Goal: Information Seeking & Learning: Check status

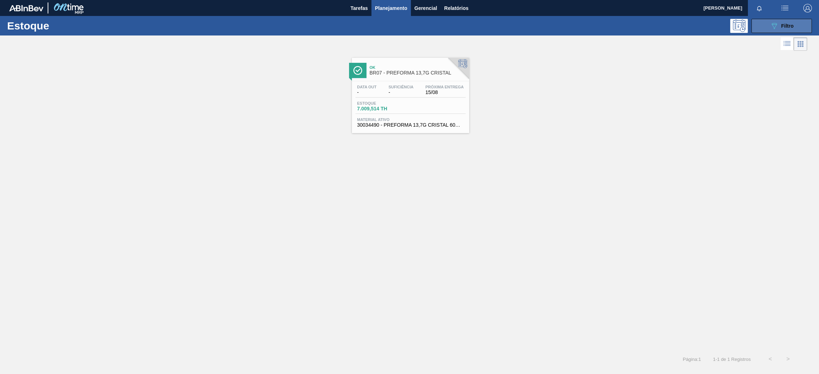
click at [777, 27] on icon "089F7B8B-B2A5-4AFE-B5C0-19BA573D28AC" at bounding box center [774, 26] width 9 height 9
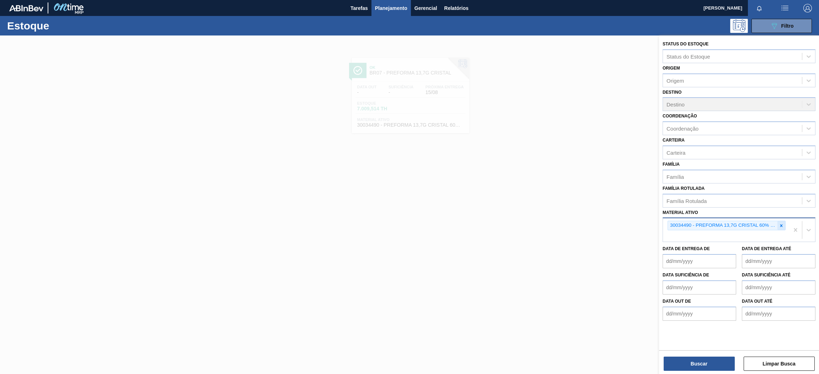
click at [778, 228] on div at bounding box center [781, 225] width 8 height 9
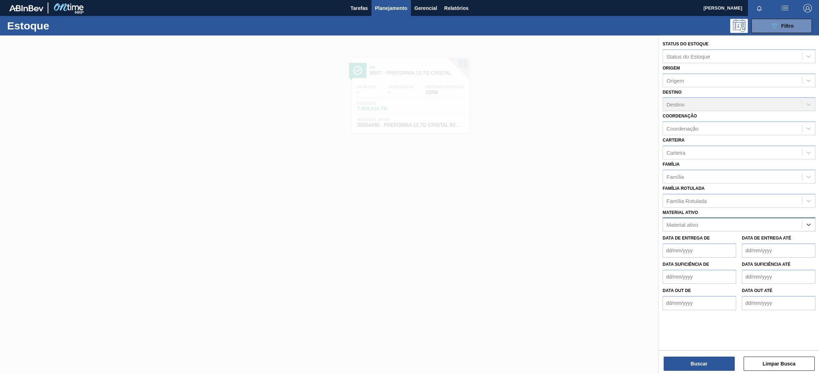
paste ativo "30034325"
type ativo "30034325"
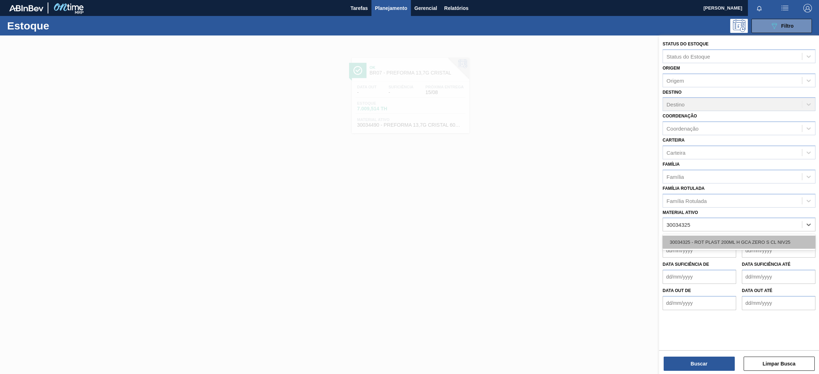
click at [758, 238] on div "30034325 - ROT PLAST 200ML H GCA ZERO S CL NIV25" at bounding box center [738, 242] width 153 height 13
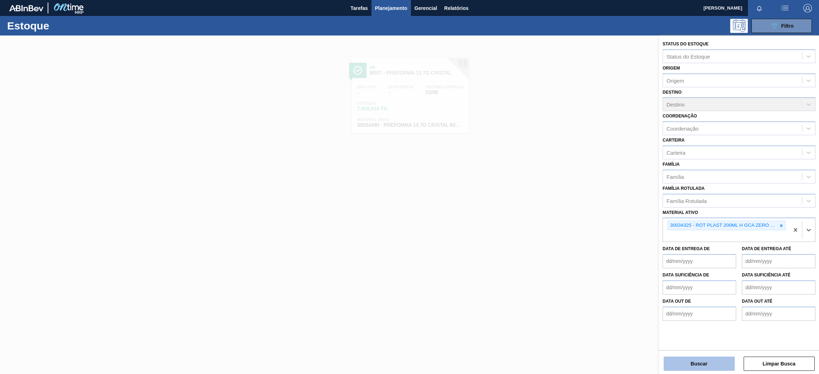
click at [701, 368] on button "Buscar" at bounding box center [698, 364] width 71 height 14
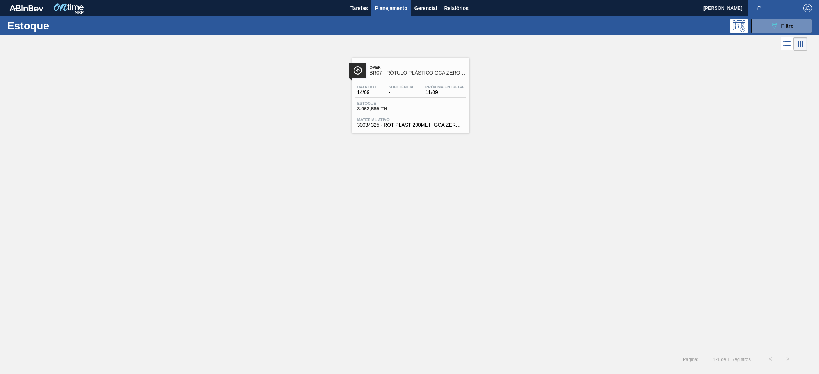
click at [427, 69] on span "Over" at bounding box center [418, 67] width 96 height 4
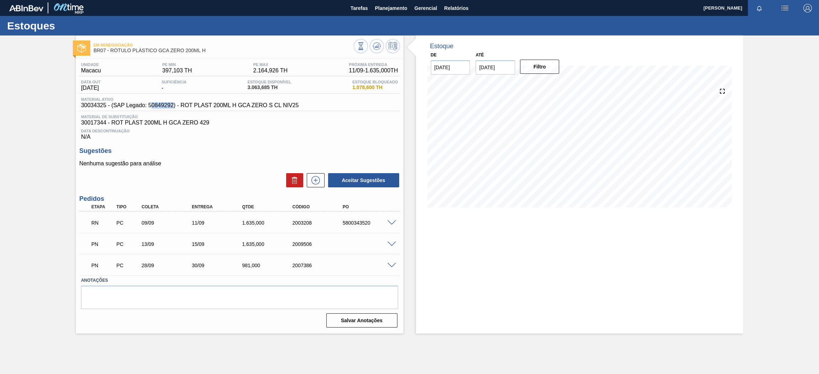
drag, startPoint x: 151, startPoint y: 106, endPoint x: 172, endPoint y: 108, distance: 21.1
click at [172, 108] on span "30034325 - (SAP Legado: 50849292) - ROT PLAST 200ML H GCA ZERO S CL NIV25" at bounding box center [189, 105] width 217 height 6
click at [272, 136] on div "Data Descontinuação N/A" at bounding box center [239, 133] width 320 height 14
drag, startPoint x: 150, startPoint y: 106, endPoint x: 167, endPoint y: 108, distance: 16.9
click at [169, 108] on span "30034325 - (SAP Legado: 50849292) - ROT PLAST 200ML H GCA ZERO S CL NIV25" at bounding box center [189, 105] width 217 height 6
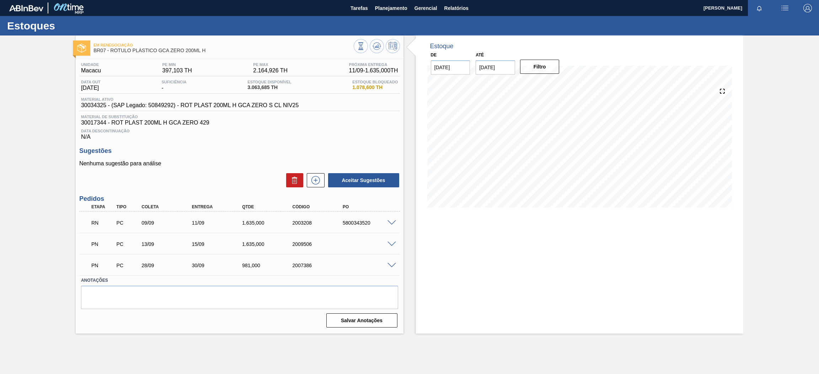
click at [148, 104] on span "30034325 - (SAP Legado: 50849292) - ROT PLAST 200ML H GCA ZERO S CL NIV25" at bounding box center [189, 105] width 217 height 6
drag, startPoint x: 149, startPoint y: 106, endPoint x: 172, endPoint y: 108, distance: 23.9
click at [172, 108] on span "30034325 - (SAP Legado: 50849292) - ROT PLAST 200ML H GCA ZERO S CL NIV25" at bounding box center [189, 105] width 217 height 6
copy span "50849292"
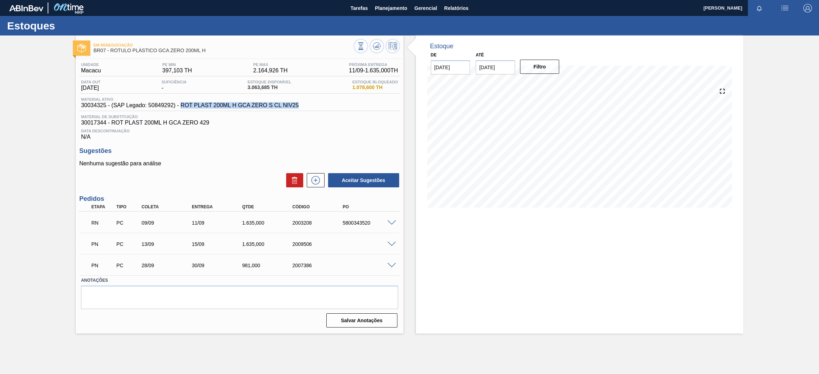
drag, startPoint x: 180, startPoint y: 103, endPoint x: 285, endPoint y: 95, distance: 105.1
click at [295, 102] on span "30034325 - (SAP Legado: 50849292) - ROT PLAST 200ML H GCA ZERO S CL NIV25" at bounding box center [189, 105] width 217 height 6
copy span "ROT PLAST 200ML H GCA ZERO S CL NIV2"
copy span "ROT PLAST 200ML H GCA ZERO S CL NIV25"
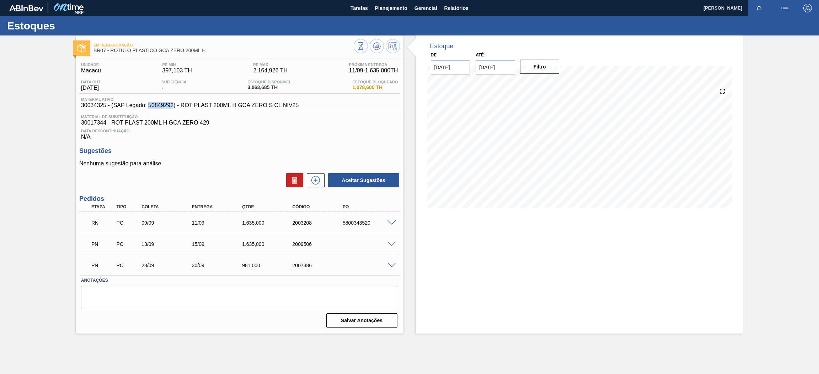
drag, startPoint x: 148, startPoint y: 106, endPoint x: 171, endPoint y: 108, distance: 23.6
click at [172, 110] on div "Material ativo 30034325 - (SAP Legado: 50849292) - ROT PLAST 200ML H GCA ZERO S…" at bounding box center [239, 104] width 320 height 14
click at [298, 123] on span "30017344 - ROT PLAST 200ML H GCA ZERO 429" at bounding box center [239, 123] width 317 height 6
drag, startPoint x: 148, startPoint y: 104, endPoint x: 173, endPoint y: 106, distance: 25.6
click at [173, 106] on span "30034325 - (SAP Legado: 50849292) - ROT PLAST 200ML H GCA ZERO S CL NIV25" at bounding box center [189, 105] width 217 height 6
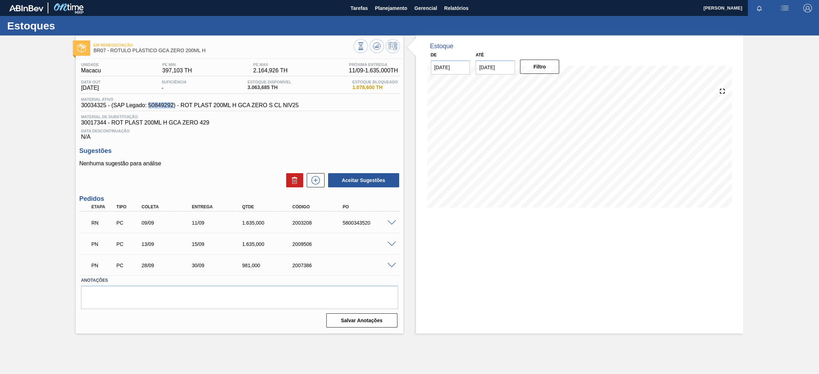
copy span "50849292"
drag, startPoint x: 82, startPoint y: 105, endPoint x: 106, endPoint y: 108, distance: 23.6
click at [106, 108] on span "30034325 - (SAP Legado: 50849292) - ROT PLAST 200ML H GCA ZERO S CL NIV25" at bounding box center [189, 105] width 217 height 6
copy span "30034325"
click at [784, 176] on div "Em renegociação BR07 - RÓTULO PLÁSTICO GCA ZERO 200ML H Unidade Macacu PE MIN 3…" at bounding box center [409, 185] width 819 height 298
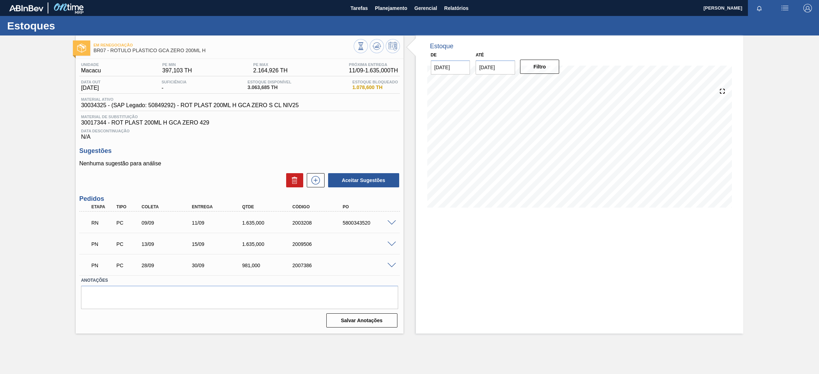
click at [507, 66] on input "[DATE]" at bounding box center [494, 67] width 39 height 14
click at [557, 85] on button "Next Month" at bounding box center [555, 84] width 5 height 5
click at [531, 117] on div "11" at bounding box center [530, 119] width 10 height 10
type input "[DATE]"
click at [754, 142] on div "Em renegociação BR07 - RÓTULO PLÁSTICO GCA ZERO 200ML H Unidade Macacu PE MIN 3…" at bounding box center [409, 185] width 819 height 298
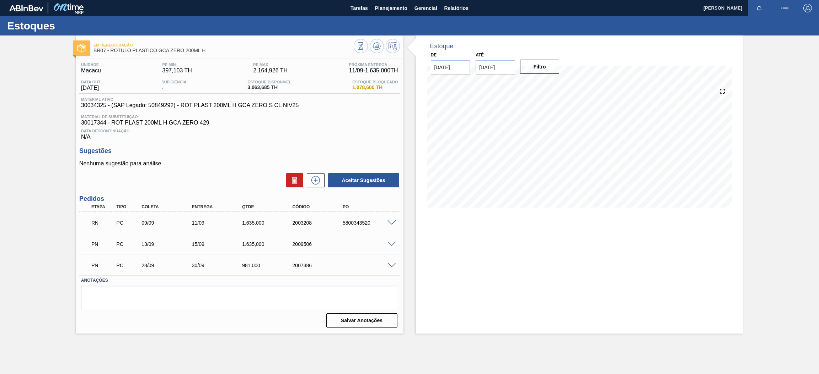
click at [550, 74] on div "Filtro" at bounding box center [540, 67] width 45 height 16
click at [542, 65] on button "Filtro" at bounding box center [539, 67] width 39 height 14
click at [758, 213] on div "Em renegociação BR07 - RÓTULO PLÁSTICO GCA ZERO 200ML H Unidade Macacu PE MIN 3…" at bounding box center [409, 185] width 819 height 298
click at [400, 7] on span "Planejamento" at bounding box center [391, 8] width 32 height 9
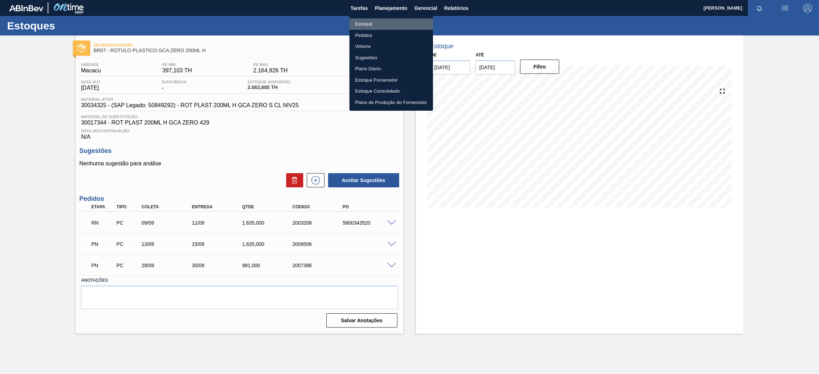
click at [376, 22] on li "Estoque" at bounding box center [390, 23] width 83 height 11
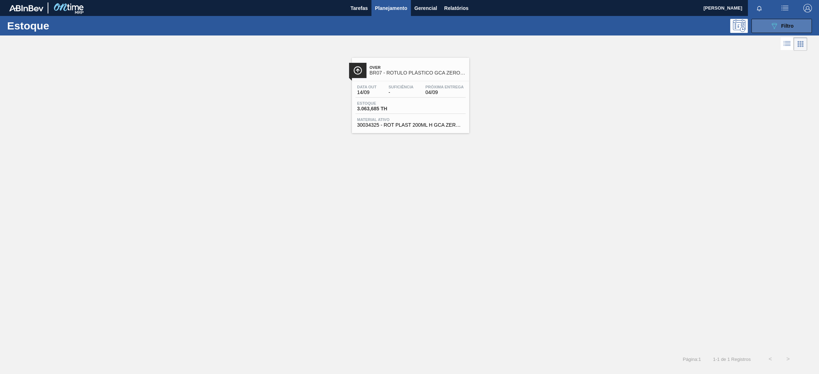
click at [766, 20] on button "089F7B8B-B2A5-4AFE-B5C0-19BA573D28AC Filtro" at bounding box center [781, 26] width 60 height 14
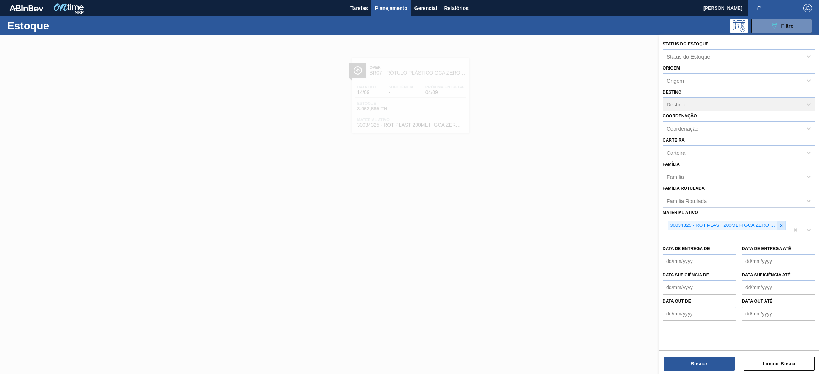
click at [779, 225] on icon at bounding box center [780, 225] width 5 height 5
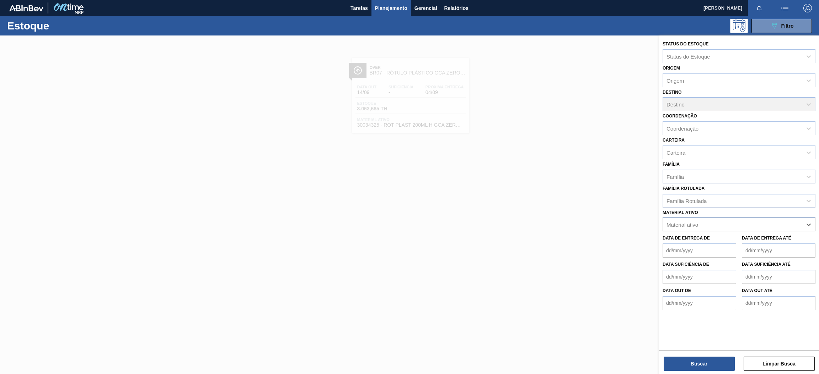
paste ativo "30031653"
type ativo "30031653"
click at [734, 246] on div "30031653 - ROT PLAST 1 5L AH H2OH LIMAO IN211" at bounding box center [738, 242] width 153 height 13
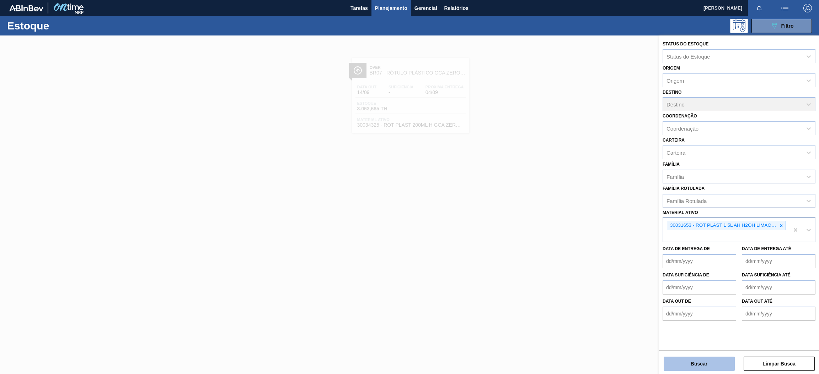
click at [708, 367] on button "Buscar" at bounding box center [698, 364] width 71 height 14
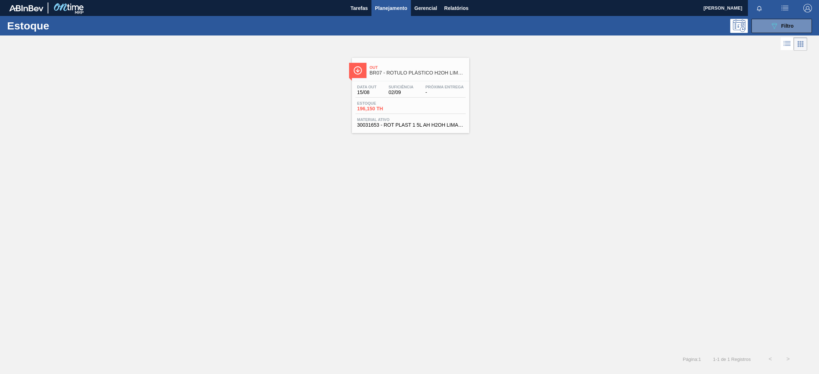
drag, startPoint x: 427, startPoint y: 68, endPoint x: 428, endPoint y: 72, distance: 4.3
click at [427, 68] on span "Out" at bounding box center [418, 67] width 96 height 4
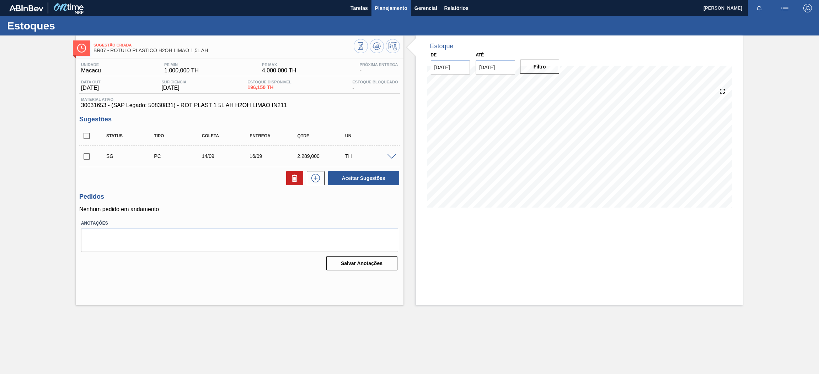
click at [393, 10] on span "Planejamento" at bounding box center [391, 8] width 32 height 9
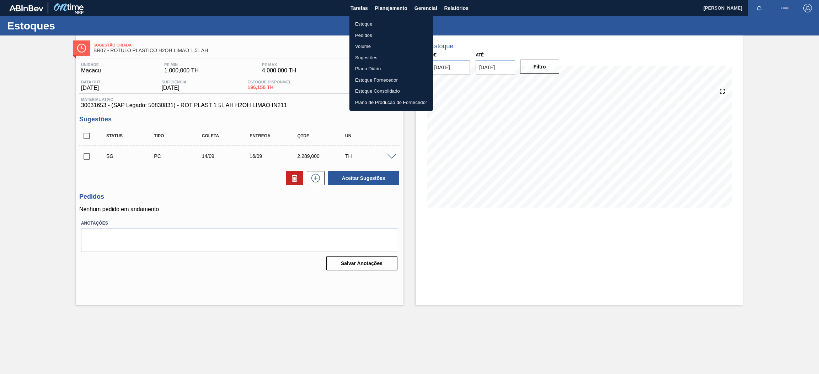
drag, startPoint x: 366, startPoint y: 21, endPoint x: 479, endPoint y: 27, distance: 112.4
click at [366, 21] on li "Estoque" at bounding box center [390, 23] width 83 height 11
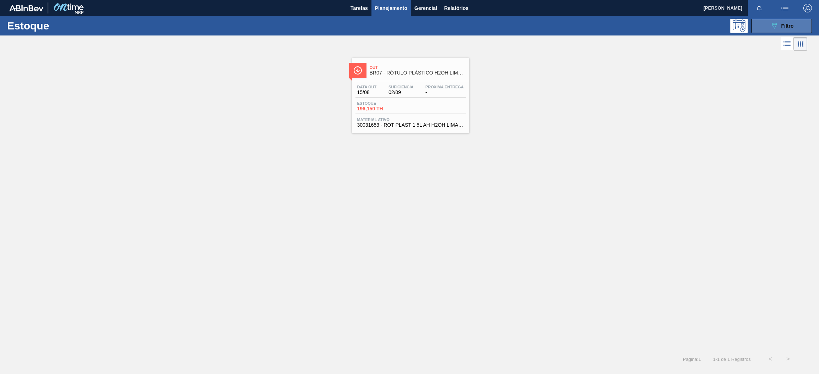
click at [759, 25] on button "089F7B8B-B2A5-4AFE-B5C0-19BA573D28AC Filtro" at bounding box center [781, 26] width 60 height 14
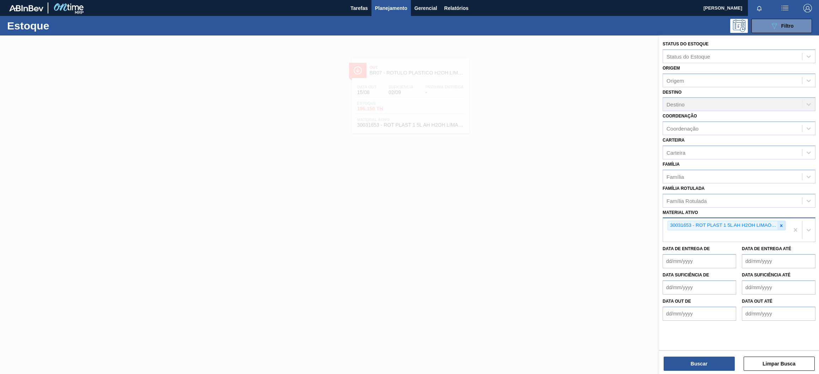
click at [781, 221] on div at bounding box center [781, 225] width 8 height 9
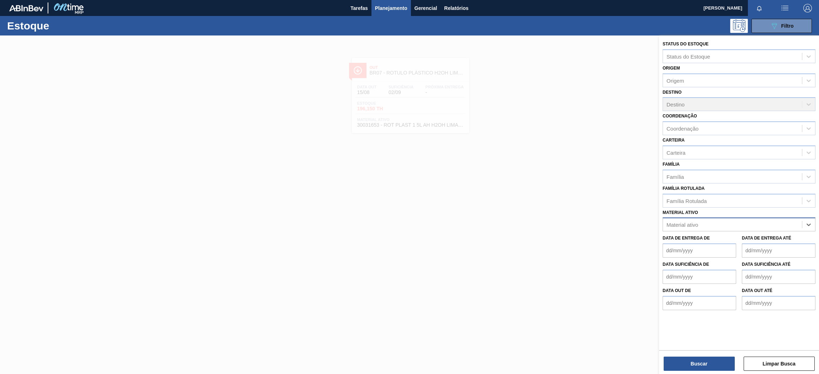
paste ativo "30009591"
type ativo "30009591"
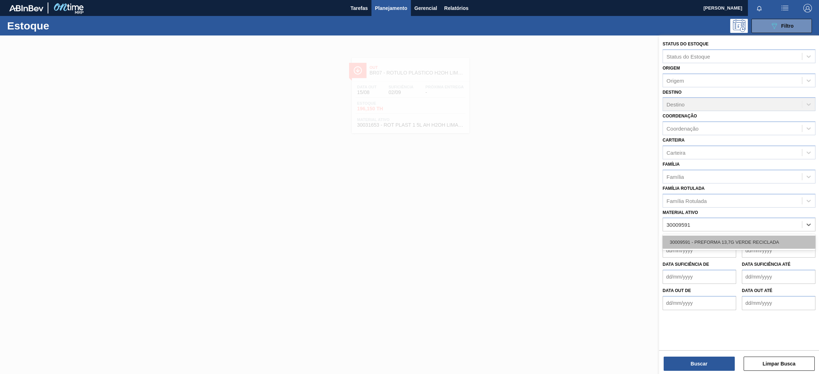
click at [740, 246] on div "30009591 - PREFORMA 13,7G VERDE RECICLADA" at bounding box center [738, 242] width 153 height 13
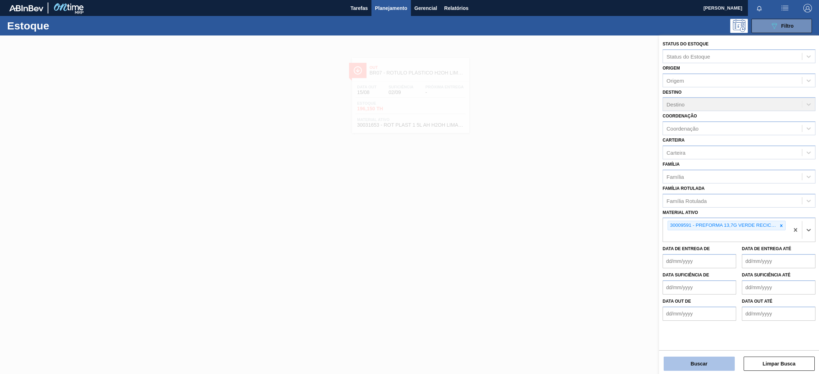
click at [698, 360] on button "Buscar" at bounding box center [698, 364] width 71 height 14
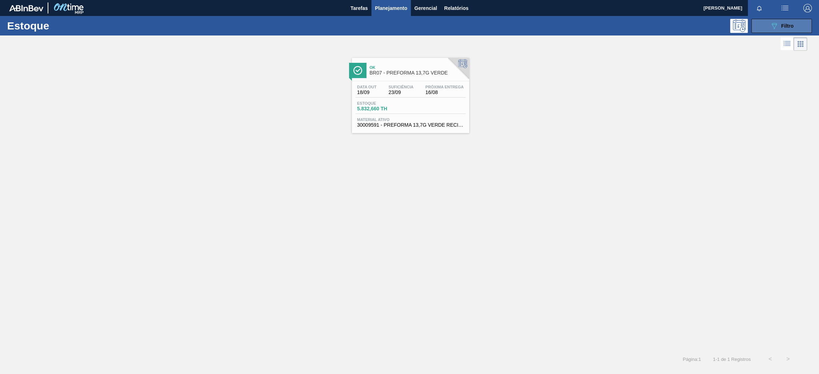
click at [774, 25] on icon "089F7B8B-B2A5-4AFE-B5C0-19BA573D28AC" at bounding box center [774, 26] width 9 height 9
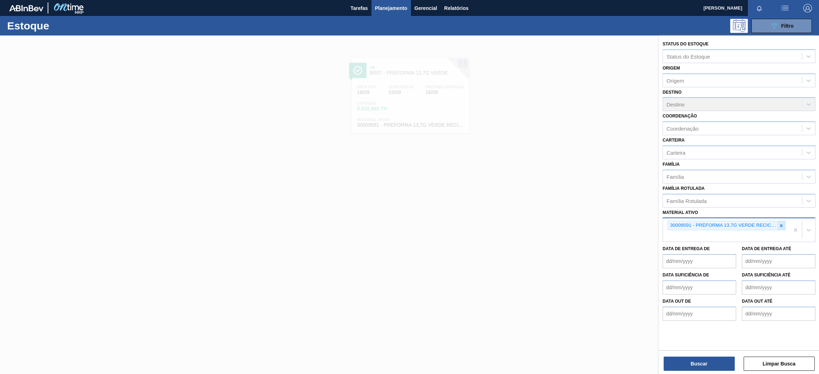
click at [784, 226] on div at bounding box center [781, 225] width 8 height 9
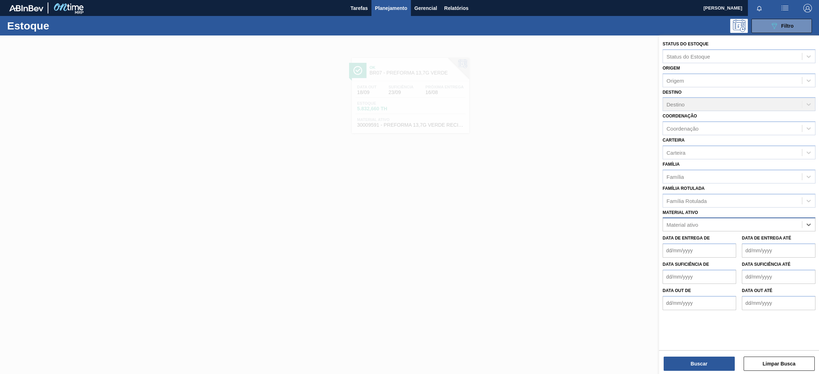
paste ativo "30030372"
type ativo "30030372"
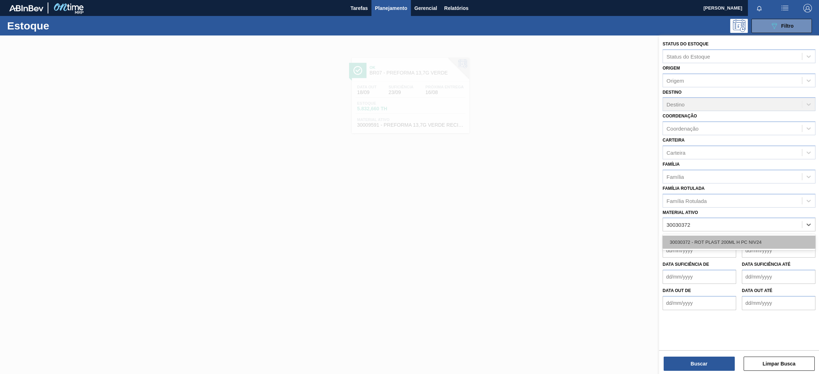
click at [726, 236] on div "30030372 - ROT PLAST 200ML H PC NIV24" at bounding box center [738, 242] width 153 height 13
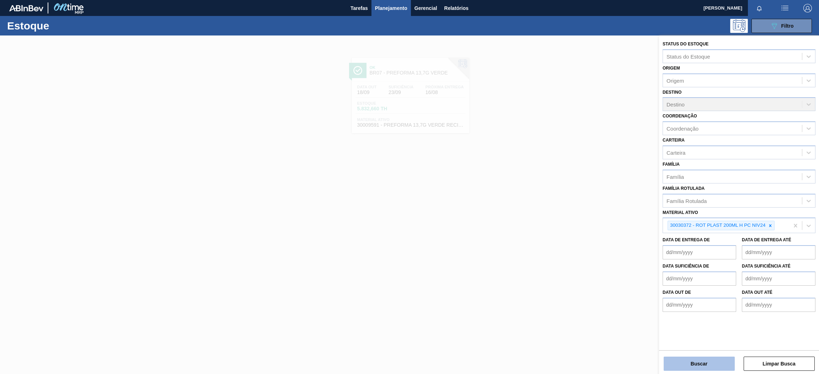
click at [716, 360] on button "Buscar" at bounding box center [698, 364] width 71 height 14
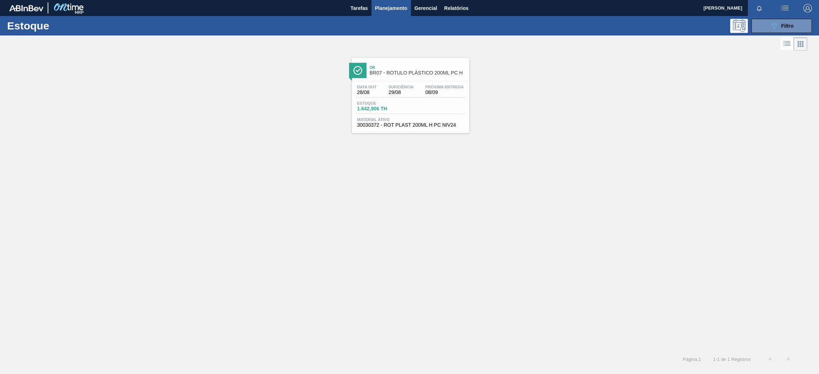
click at [656, 117] on div "Ok BR07 - RÓTULO PLÁSTICO 200ML PC H Data out 28/08 Suficiência 29/08 Próxima E…" at bounding box center [409, 93] width 819 height 81
click at [769, 19] on button "089F7B8B-B2A5-4AFE-B5C0-19BA573D28AC Filtro" at bounding box center [781, 26] width 60 height 14
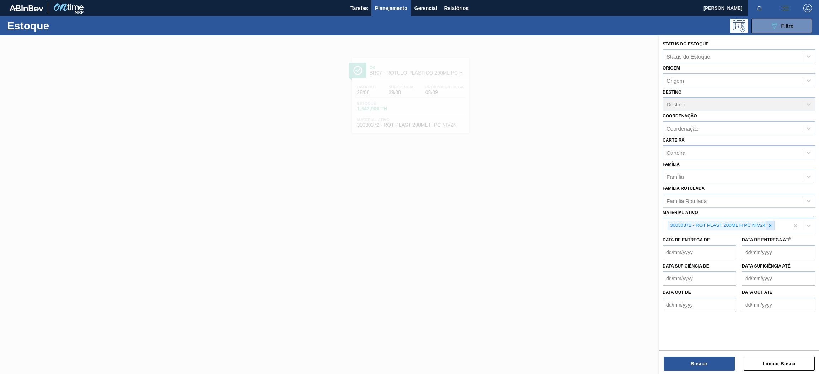
click at [772, 227] on div at bounding box center [770, 225] width 8 height 9
paste ativo "30003806"
type ativo "30003806"
drag, startPoint x: 714, startPoint y: 238, endPoint x: 722, endPoint y: 257, distance: 20.5
click at [714, 238] on div "30003806 - ROT PLAST 200ML H GCA NIV22" at bounding box center [738, 242] width 153 height 13
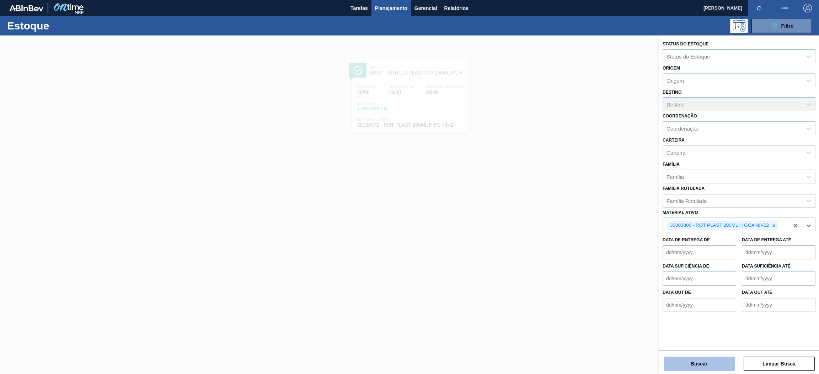
click at [688, 365] on button "Buscar" at bounding box center [698, 364] width 71 height 14
